Goal: Navigation & Orientation: Find specific page/section

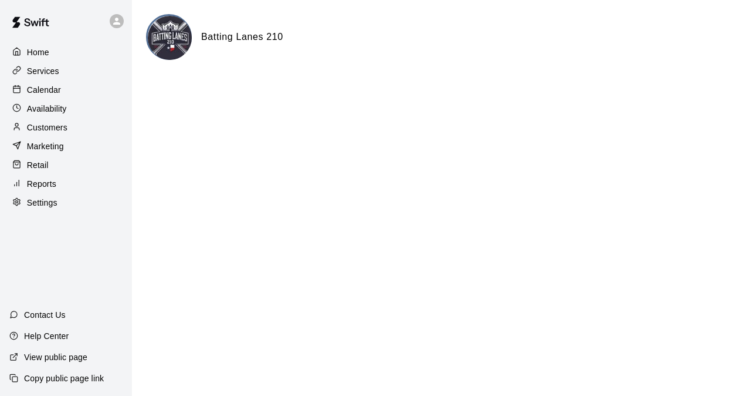
click at [51, 93] on p "Calendar" at bounding box center [44, 90] width 34 height 12
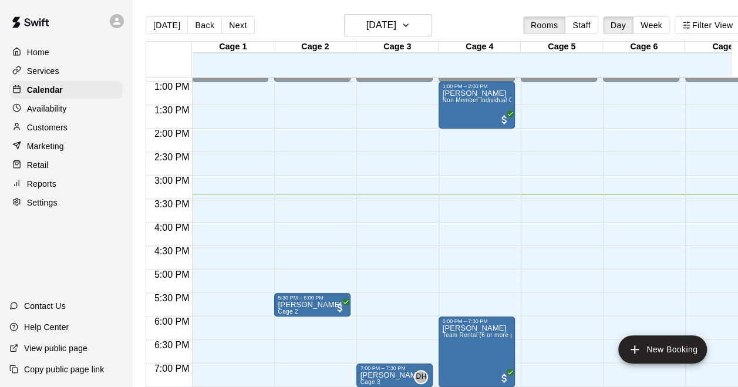
scroll to position [590, 0]
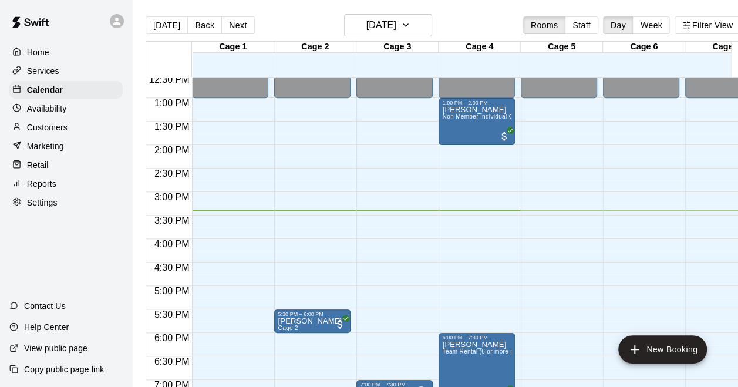
click at [59, 59] on div "Home" at bounding box center [65, 52] width 113 height 18
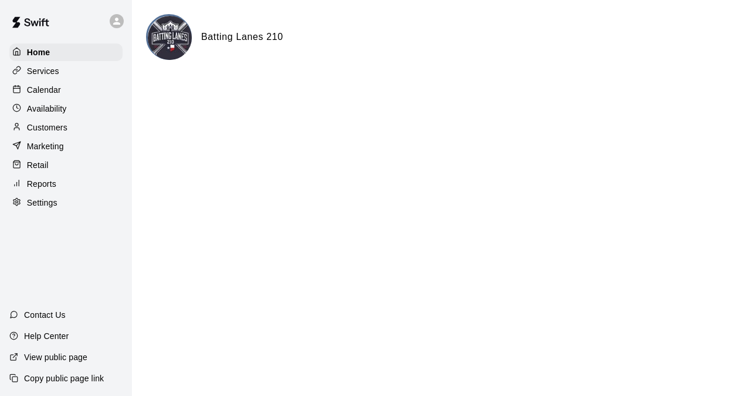
click at [84, 93] on div "Calendar" at bounding box center [65, 90] width 113 height 18
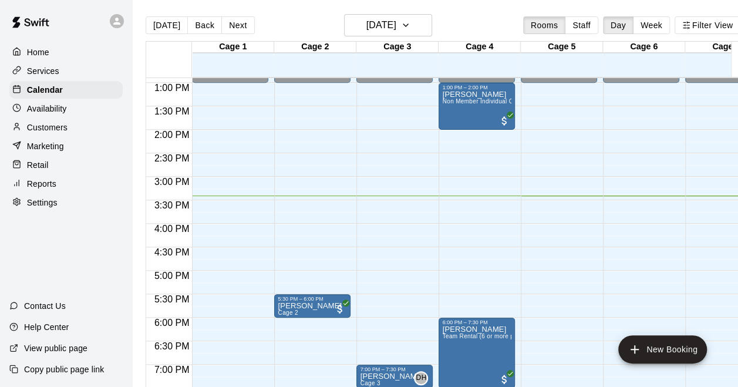
scroll to position [782, 0]
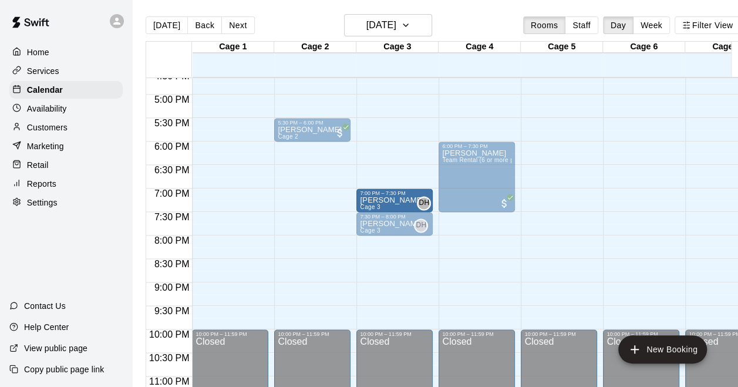
drag, startPoint x: 387, startPoint y: 195, endPoint x: 392, endPoint y: 202, distance: 8.3
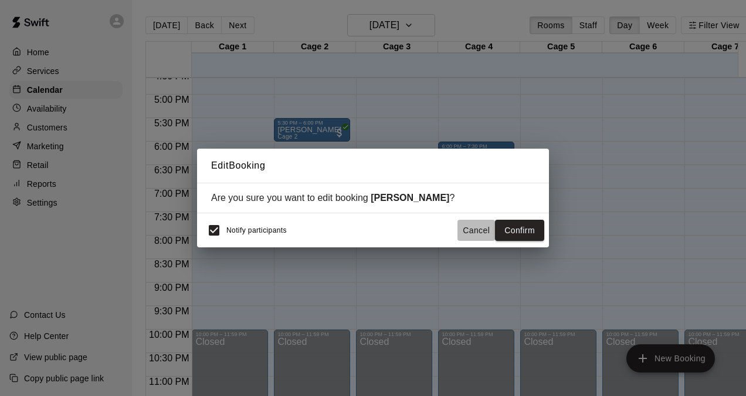
click at [467, 230] on button "Cancel" at bounding box center [477, 230] width 38 height 22
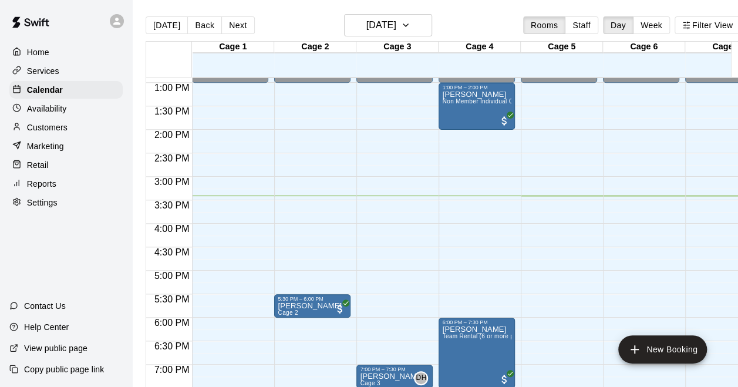
scroll to position [488, 0]
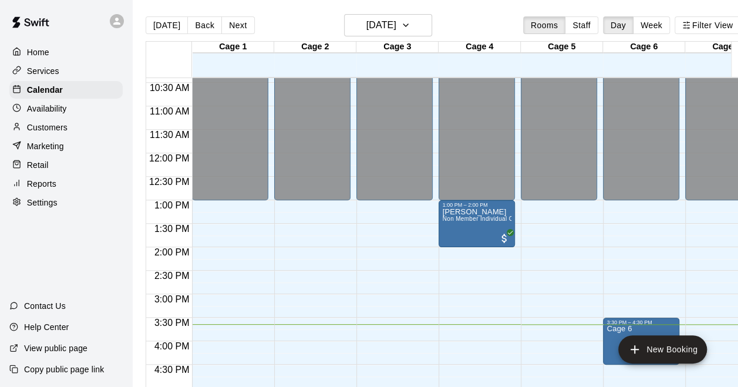
click at [85, 69] on div "Services" at bounding box center [65, 71] width 113 height 18
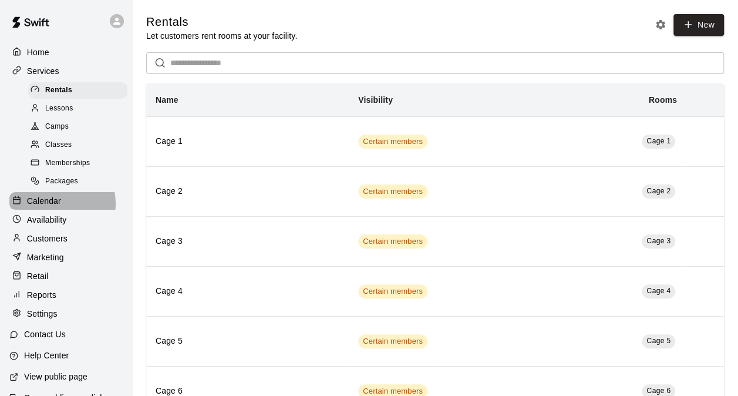
click at [58, 207] on p "Calendar" at bounding box center [44, 201] width 34 height 12
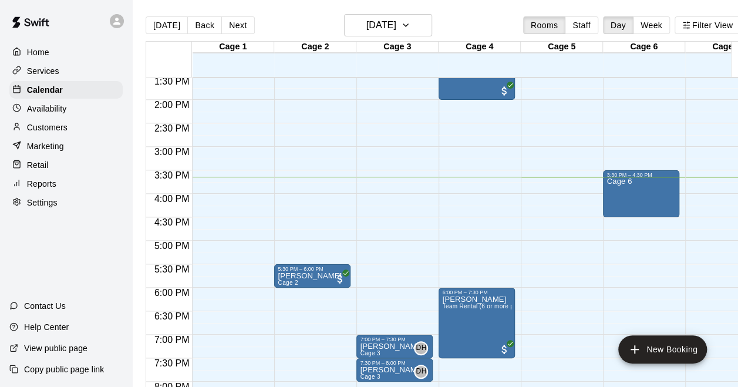
scroll to position [617, 0]
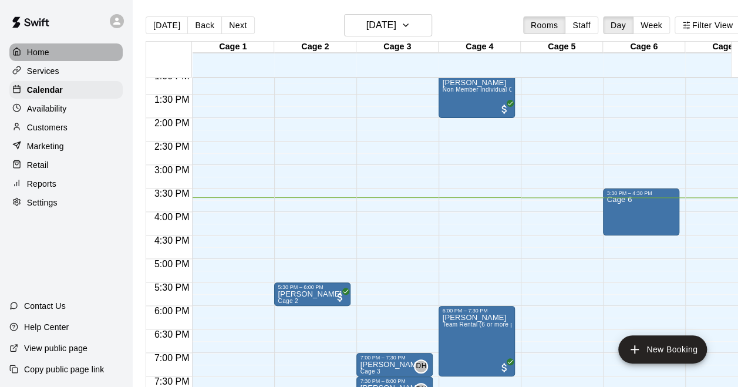
click at [54, 51] on div "Home" at bounding box center [65, 52] width 113 height 18
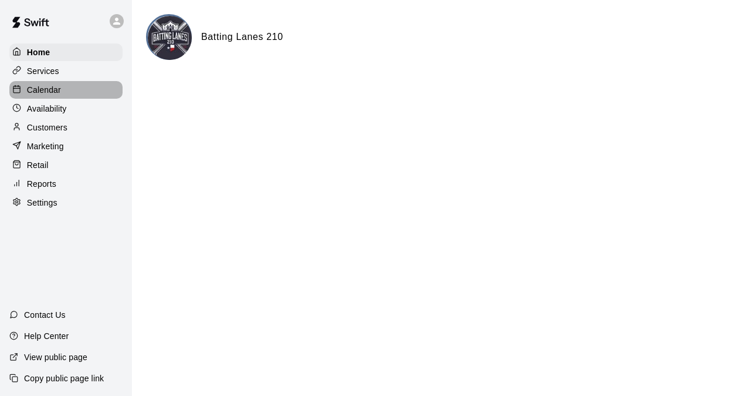
click at [64, 91] on div "Calendar" at bounding box center [65, 90] width 113 height 18
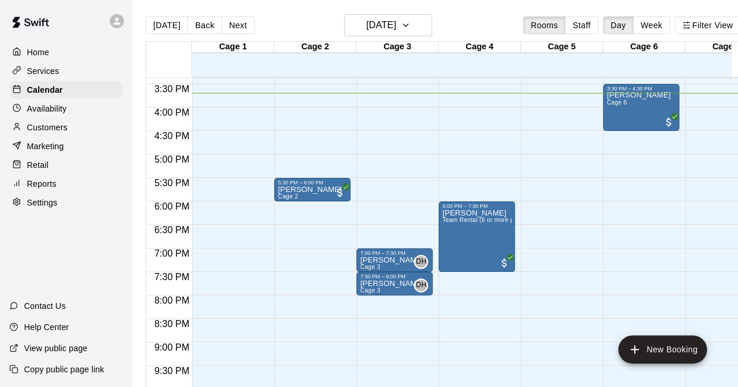
scroll to position [736, 0]
